Goal: Information Seeking & Learning: Learn about a topic

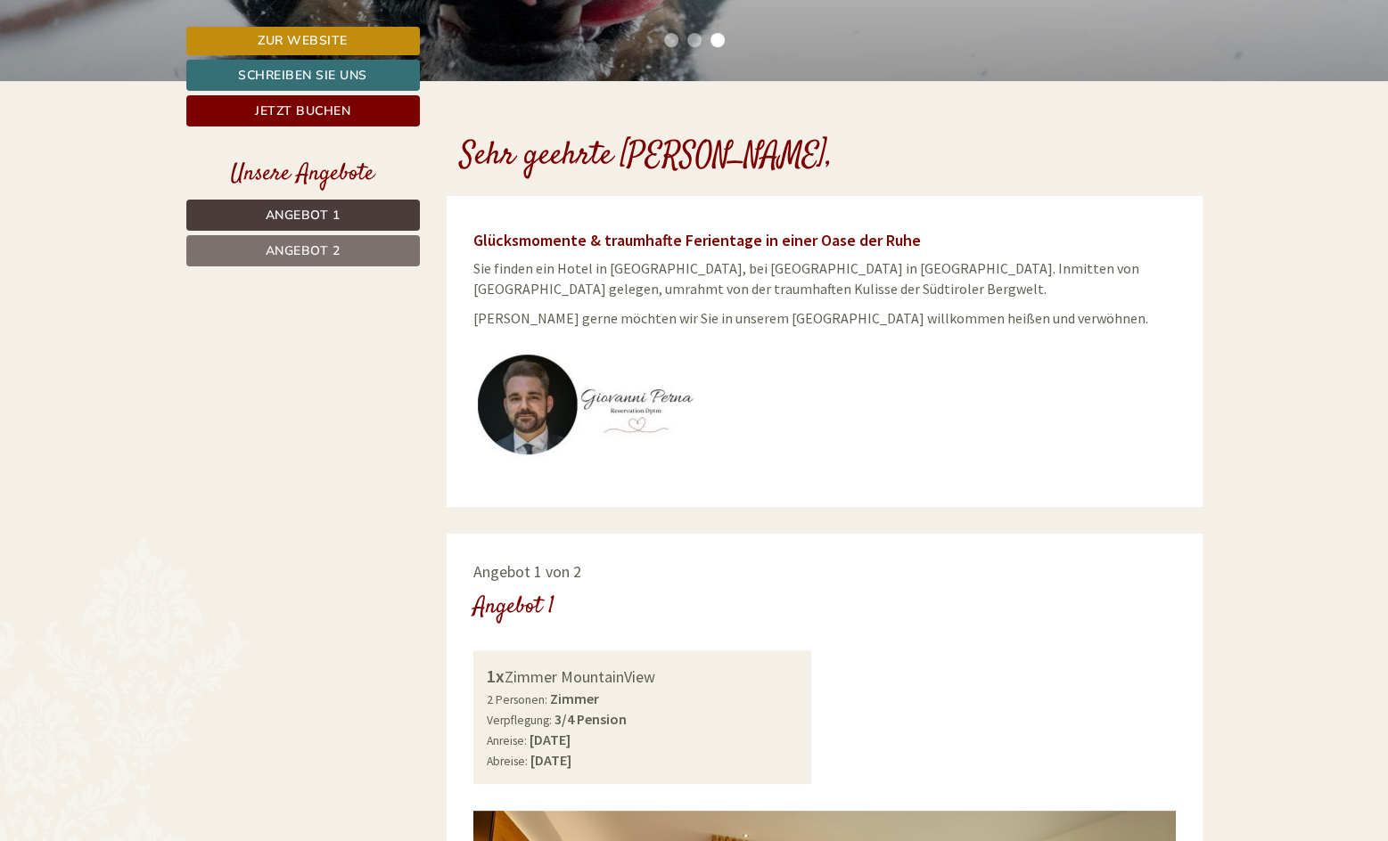
scroll to position [85, 0]
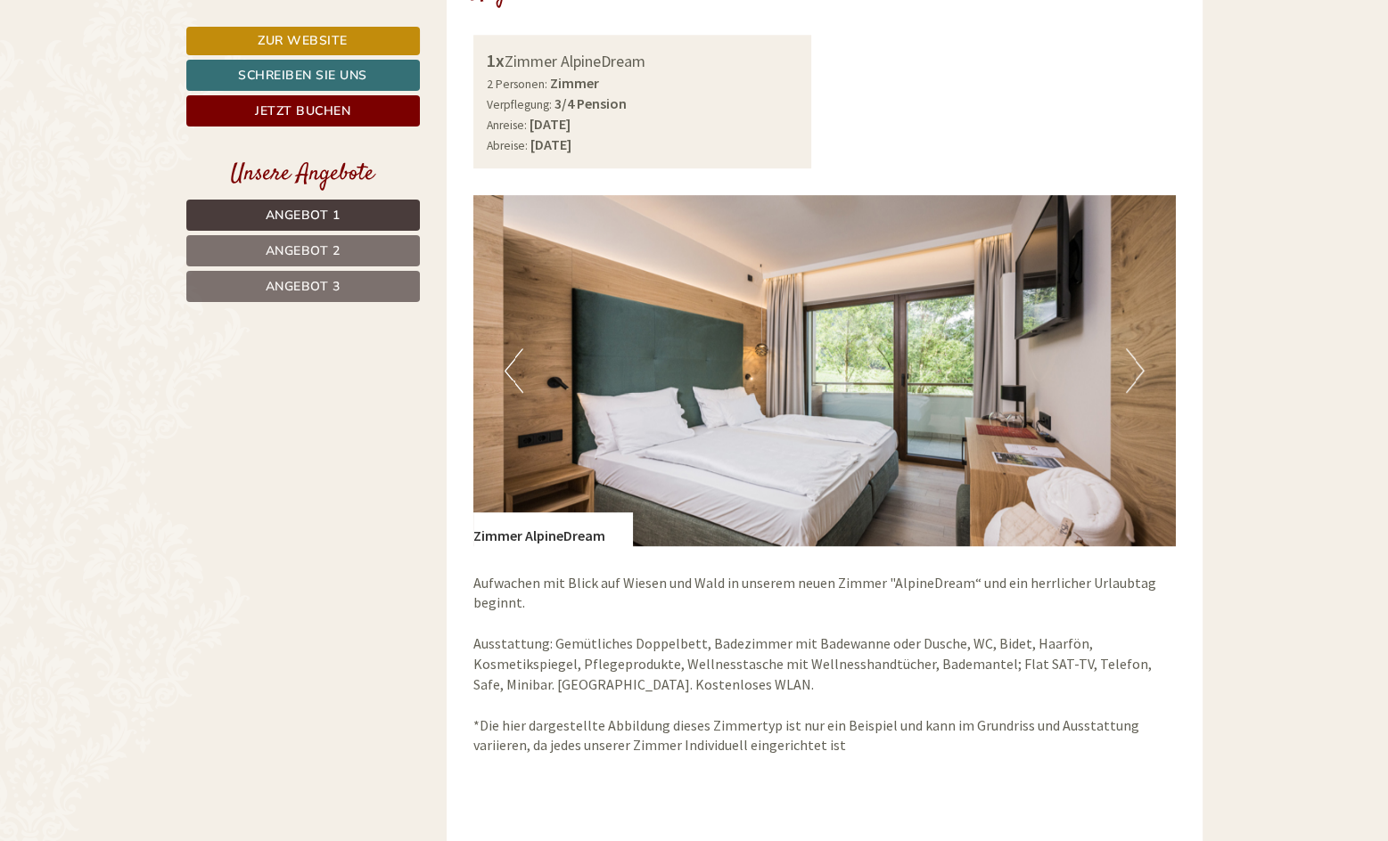
scroll to position [1150, 0]
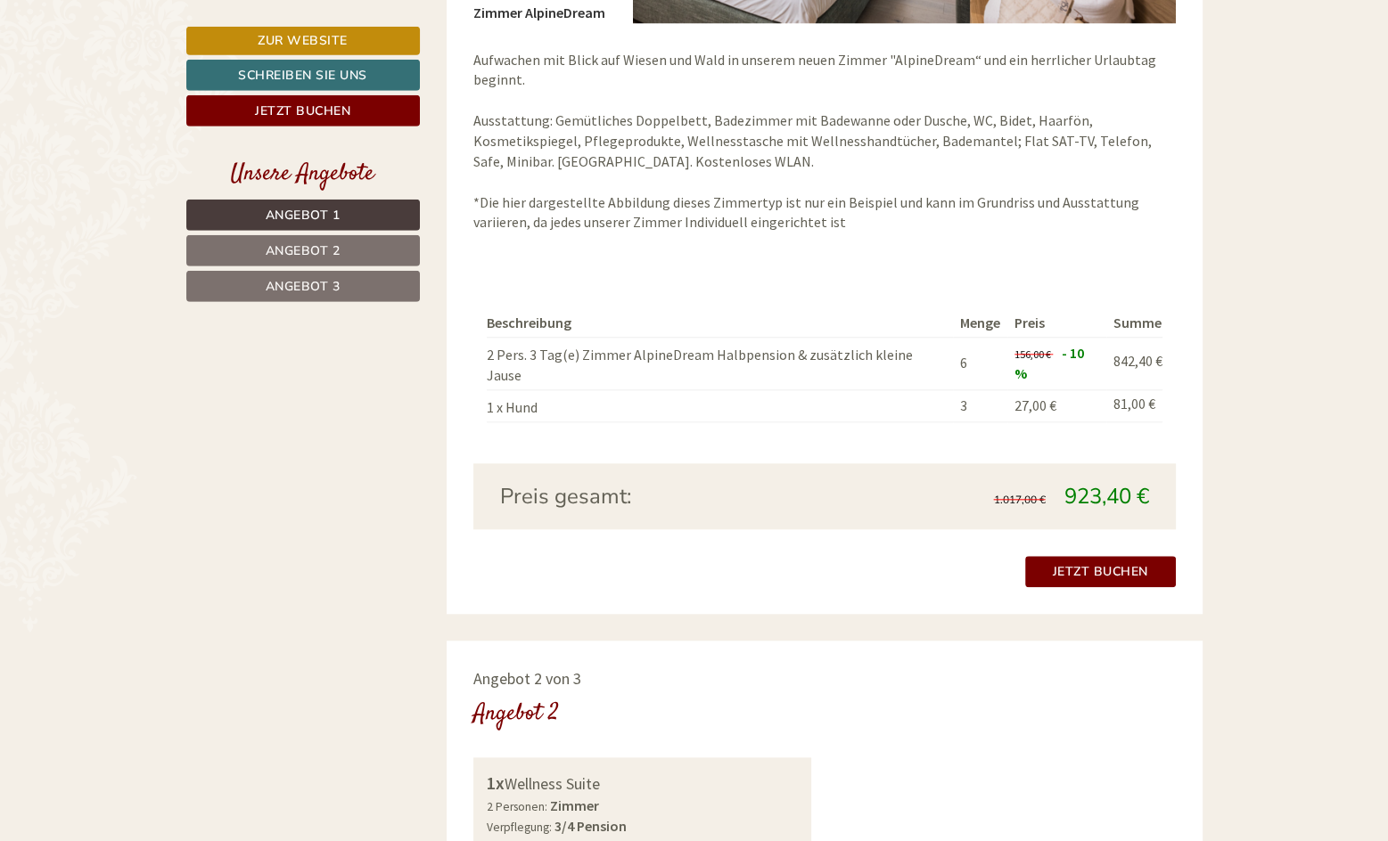
scroll to position [1545, 0]
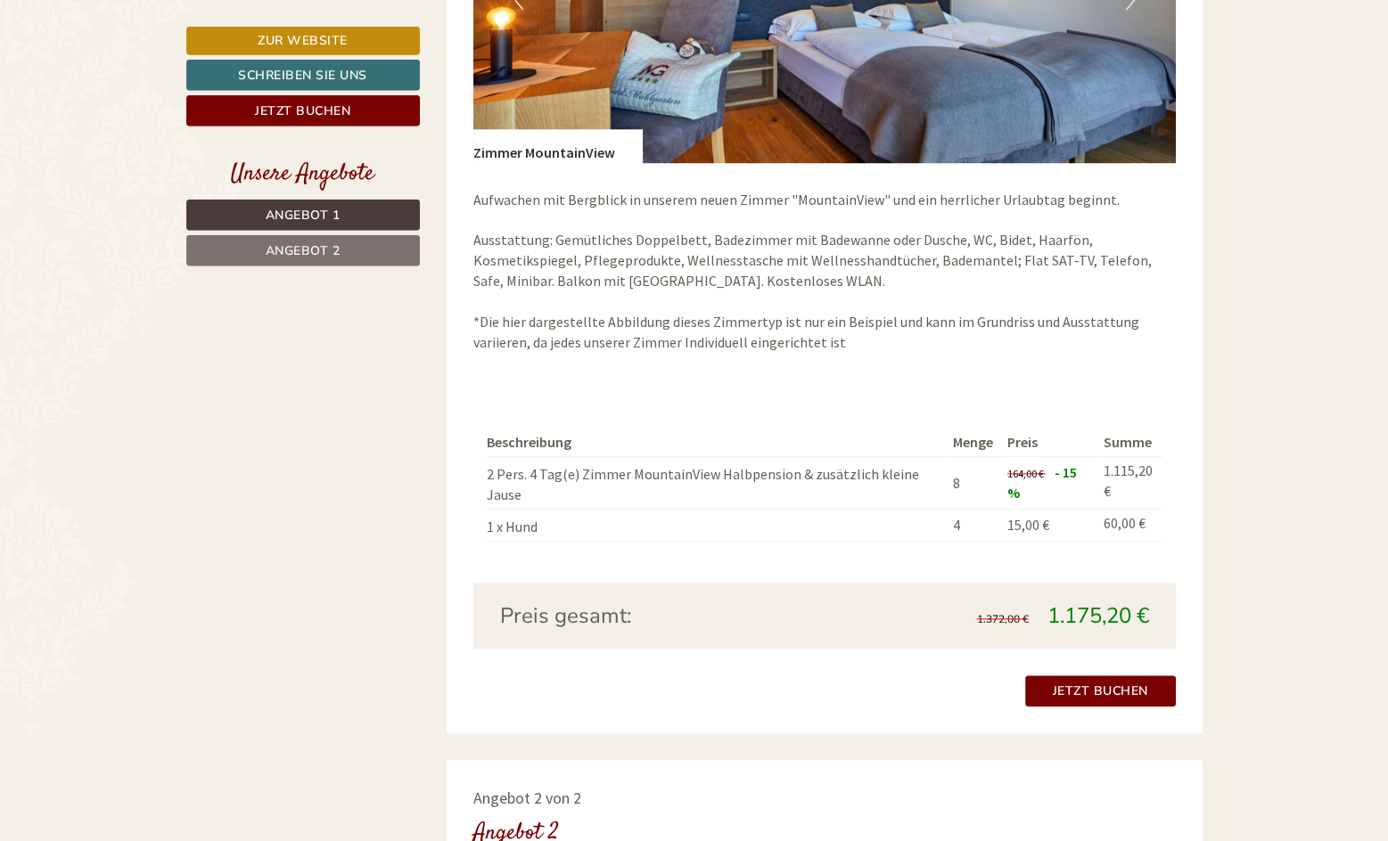
scroll to position [1767, 0]
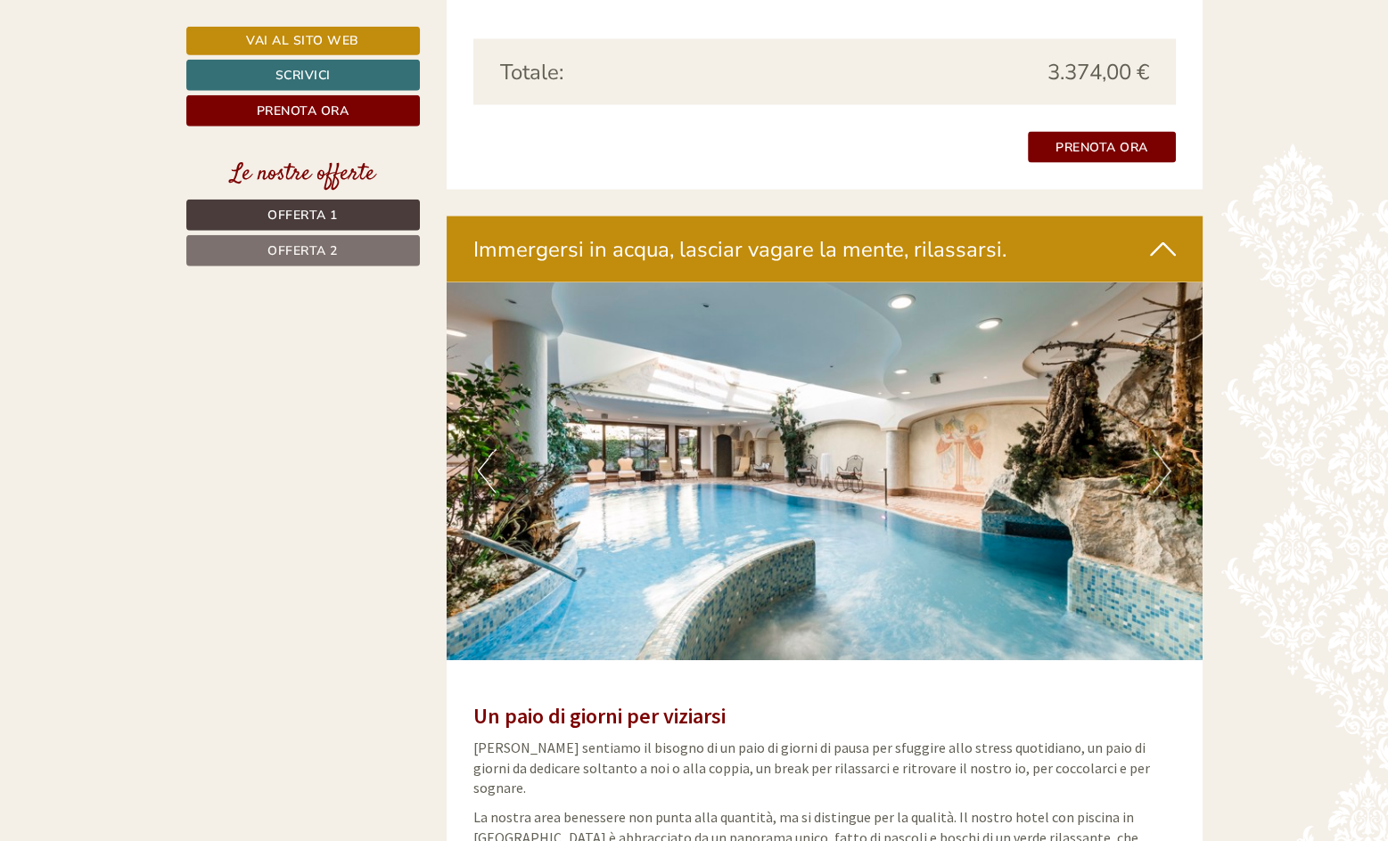
scroll to position [3736, 0]
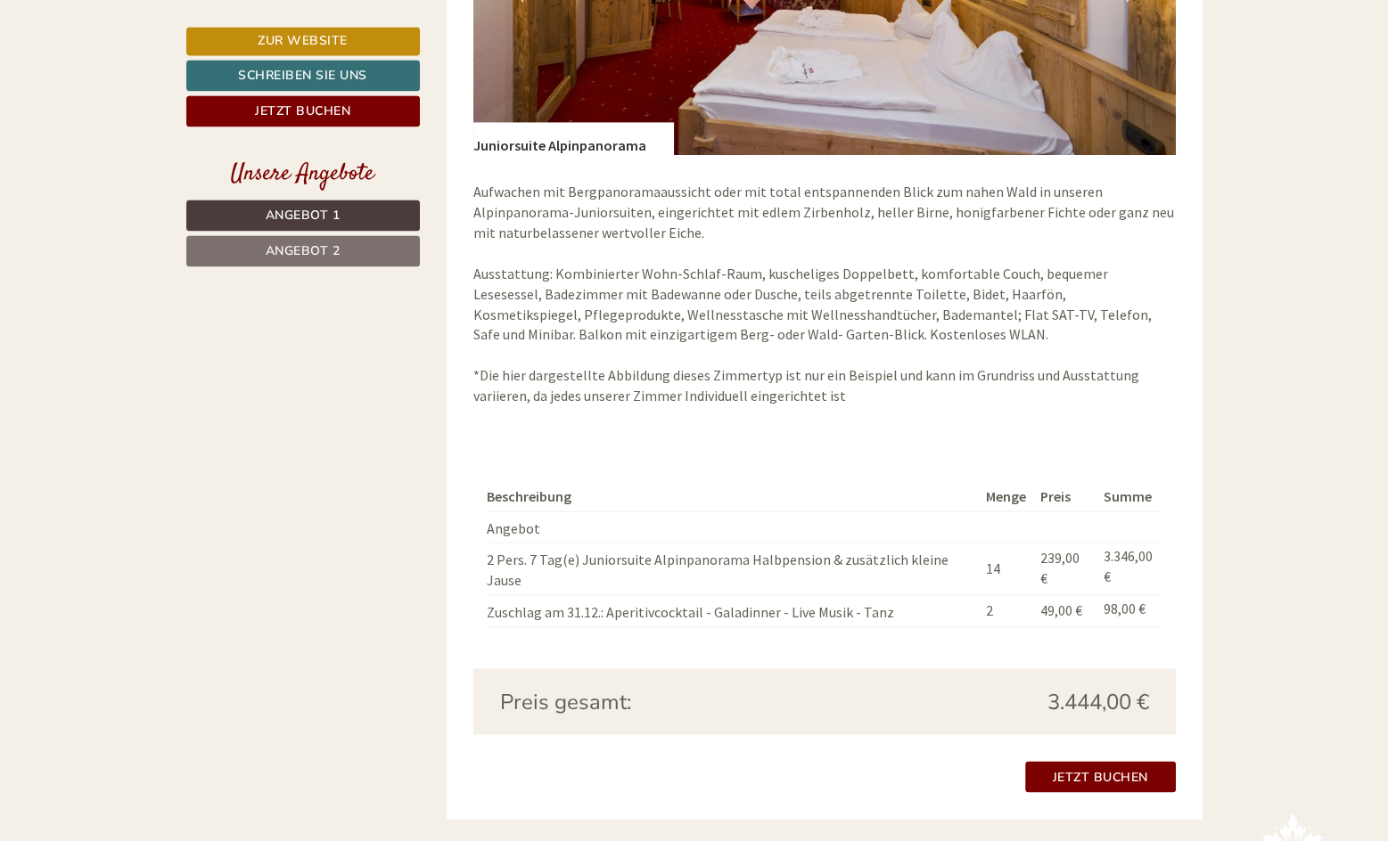
scroll to position [2888, 0]
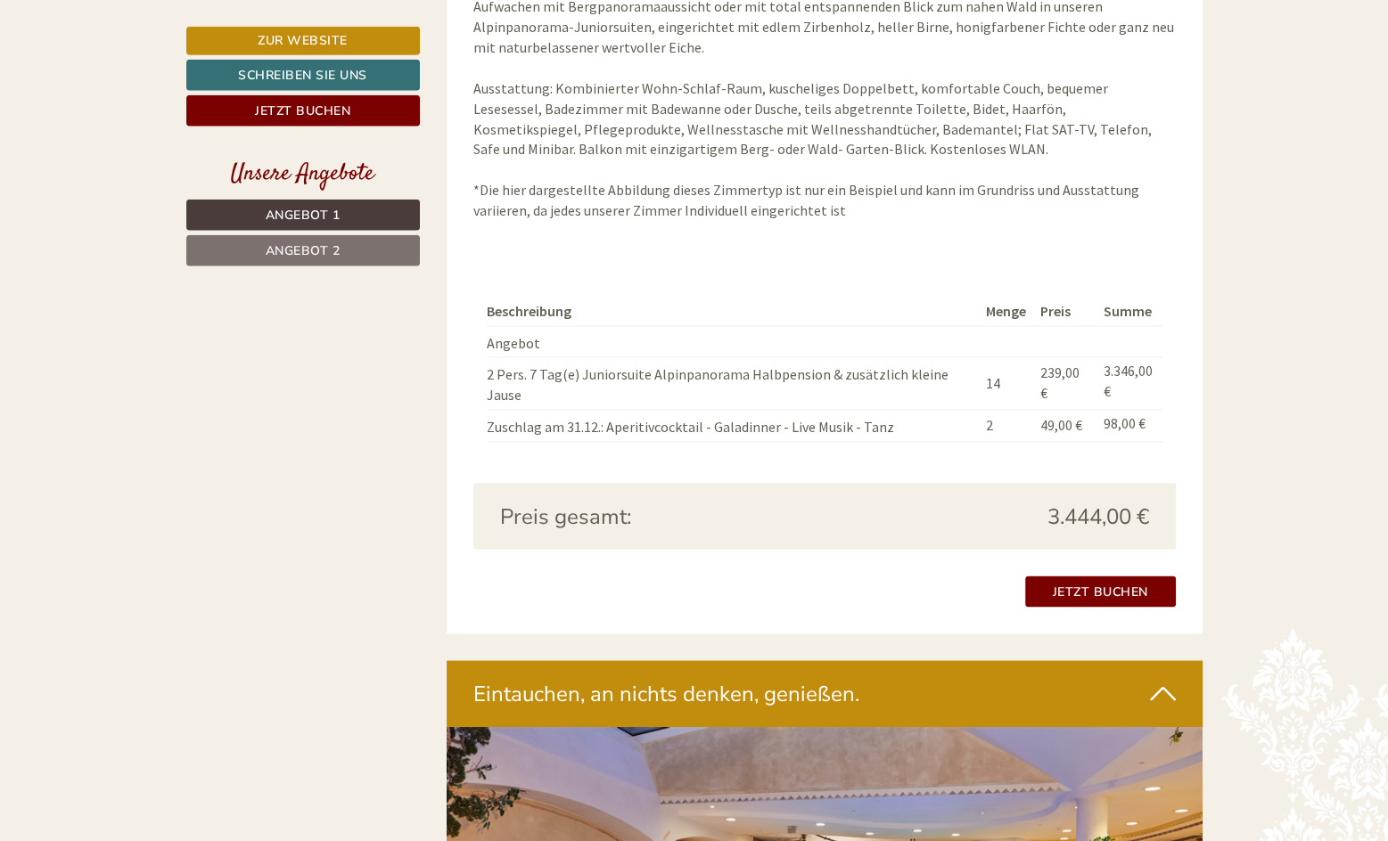
scroll to position [2927, 0]
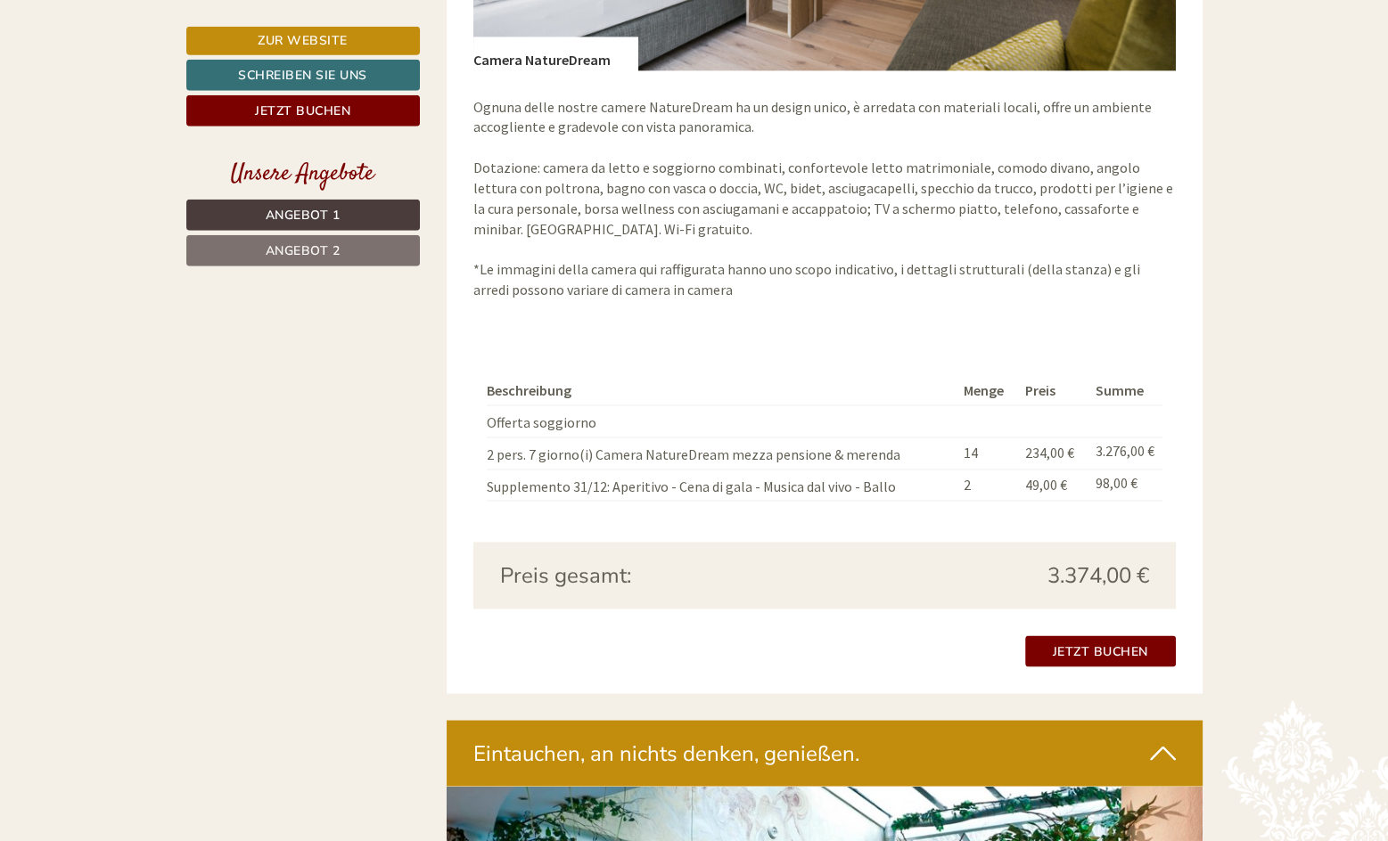
scroll to position [2784, 0]
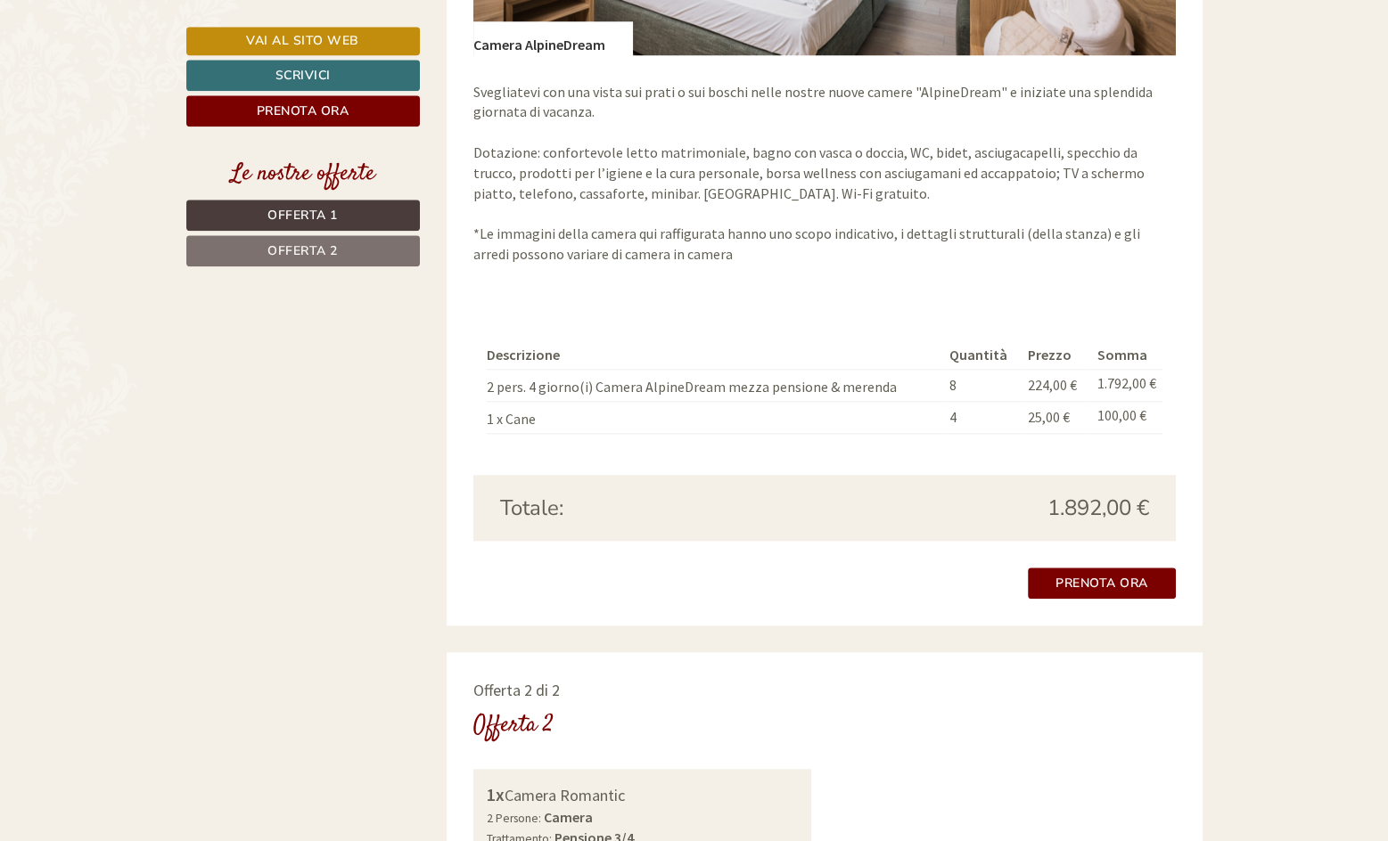
scroll to position [1769, 0]
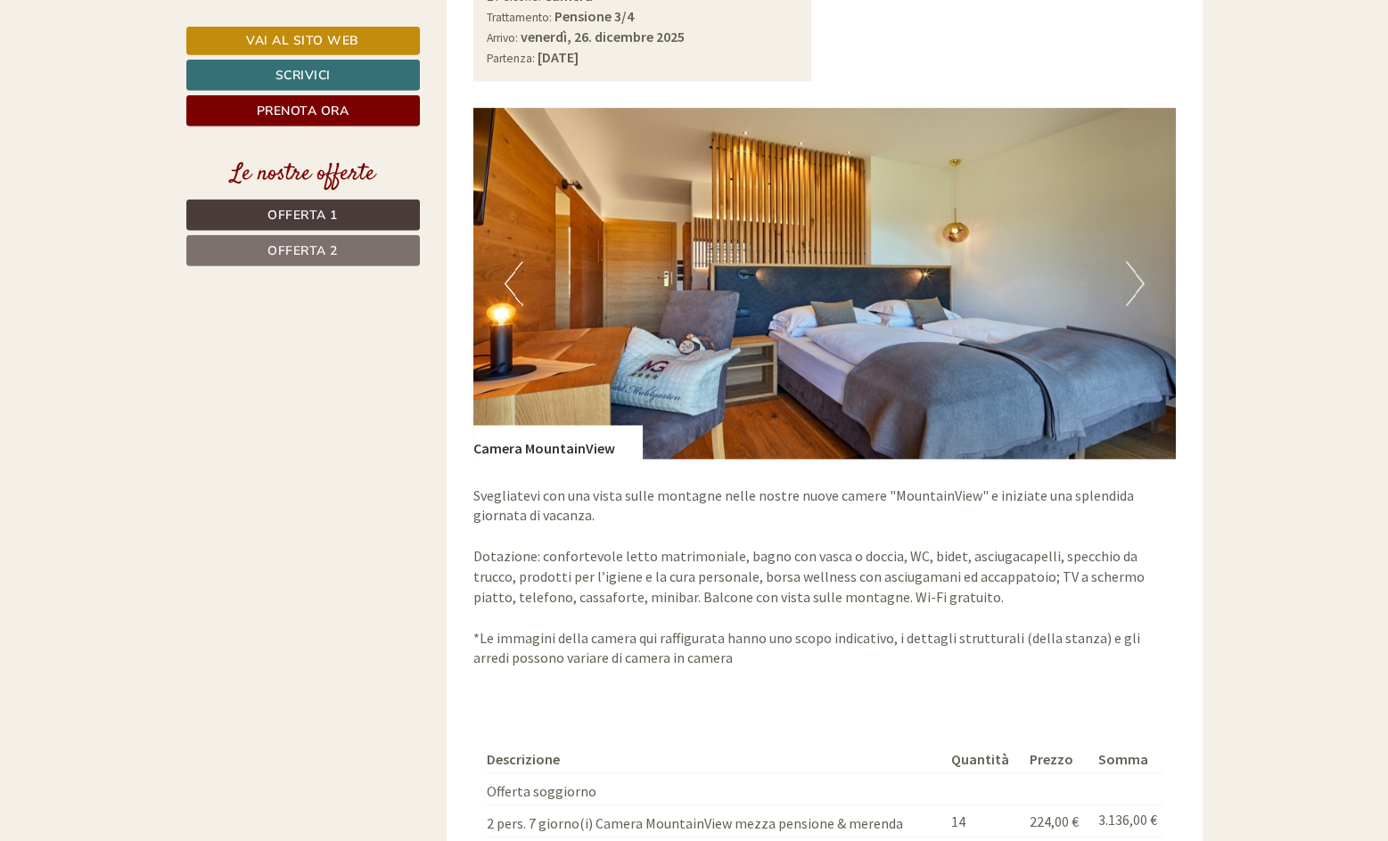
scroll to position [2455, 0]
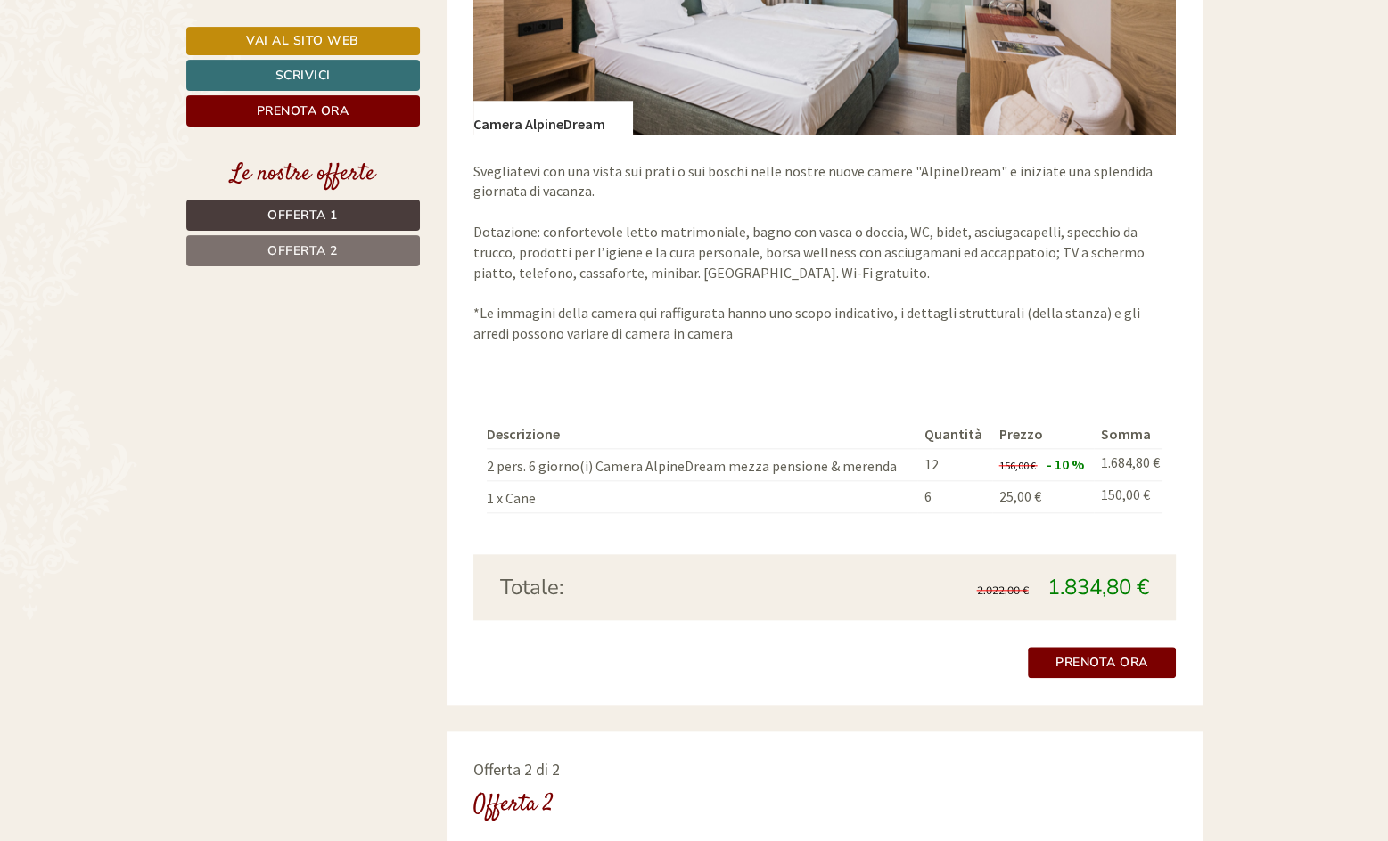
scroll to position [1093, 0]
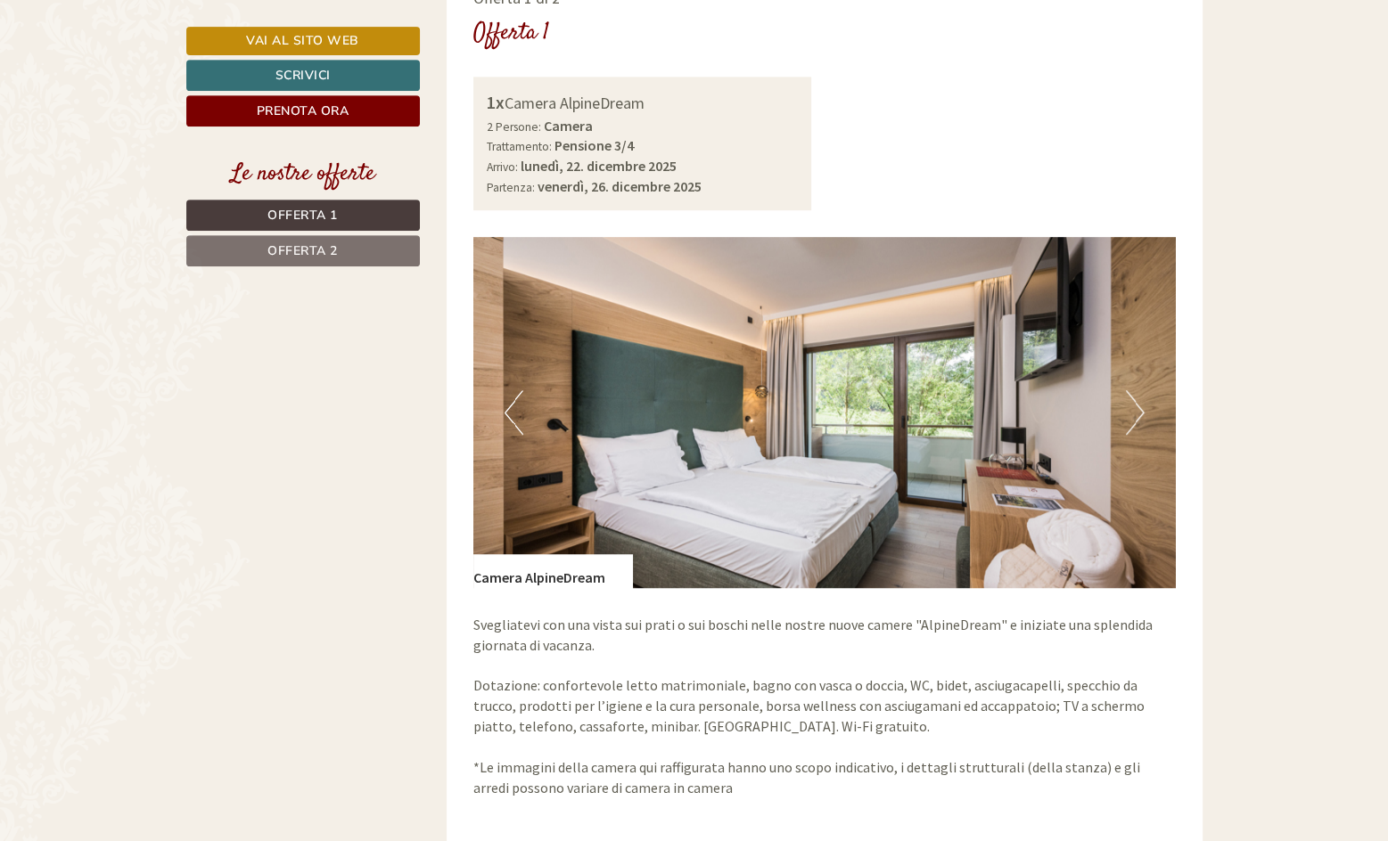
scroll to position [991, 0]
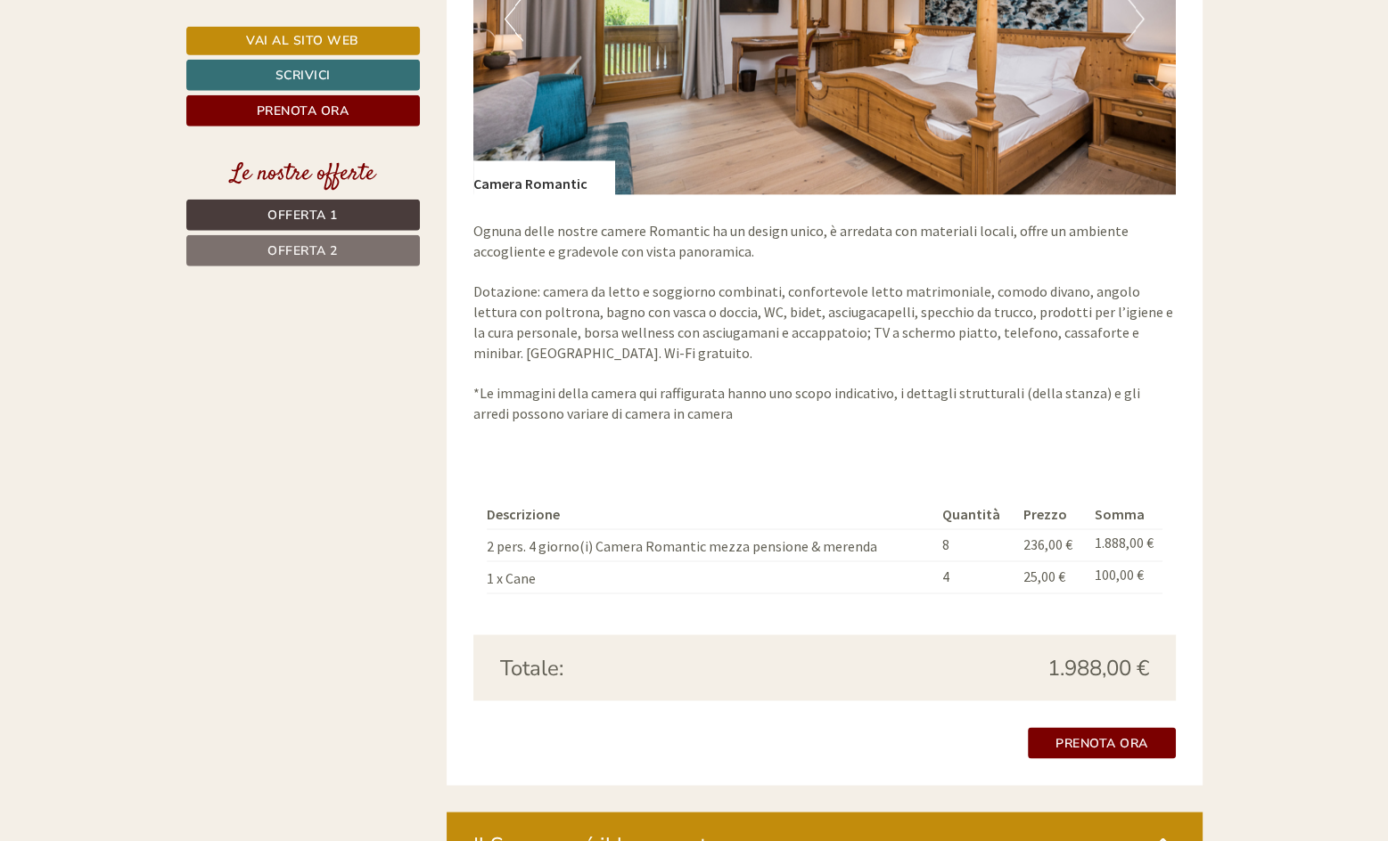
scroll to position [2460, 0]
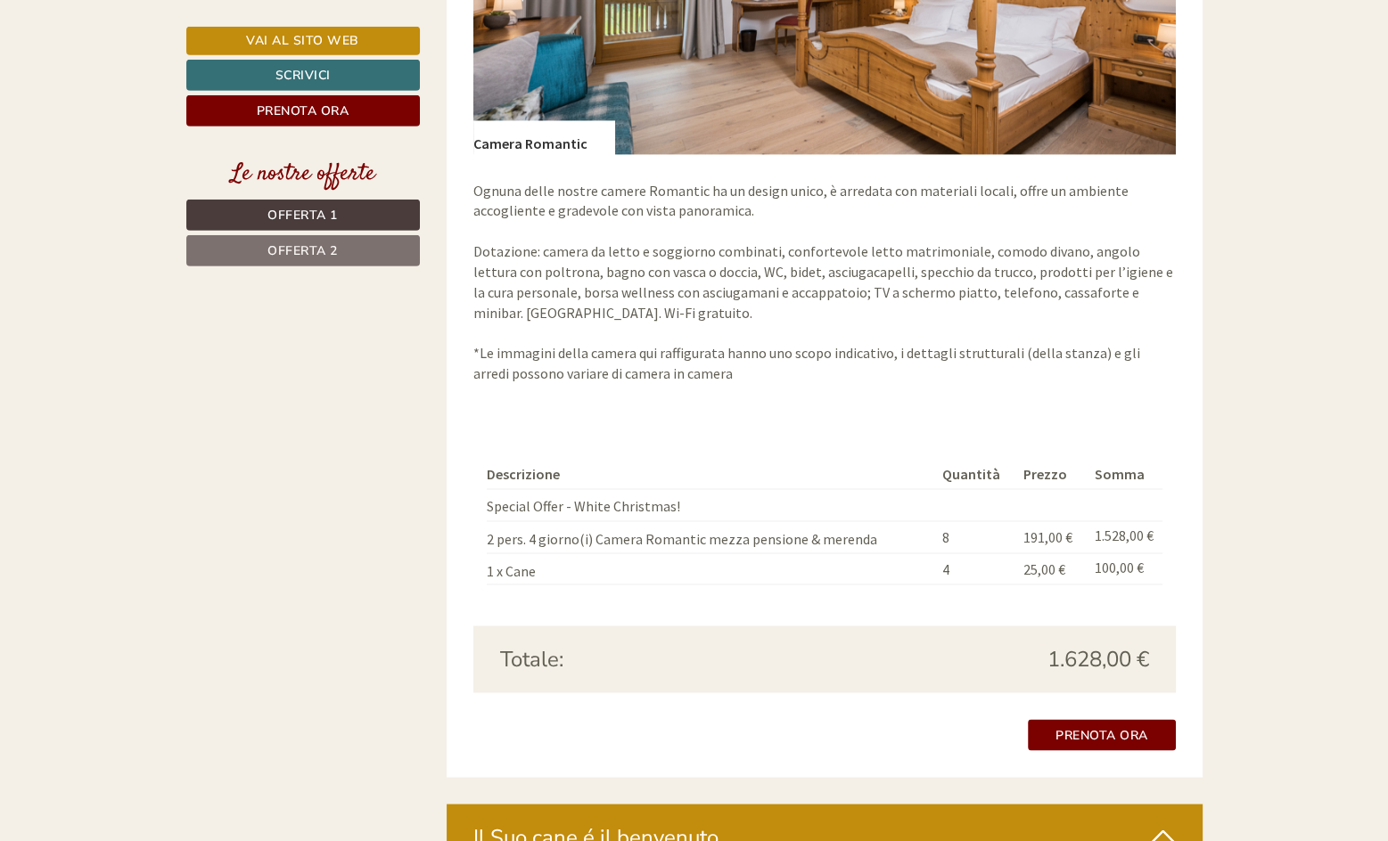
scroll to position [2956, 0]
